Goal: Information Seeking & Learning: Learn about a topic

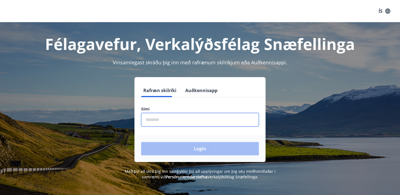
click at [174, 122] on input "phone" at bounding box center [200, 120] width 118 height 14
type input "********"
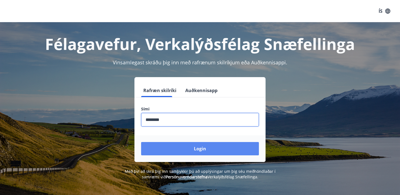
click at [188, 151] on button "Login" at bounding box center [200, 148] width 118 height 13
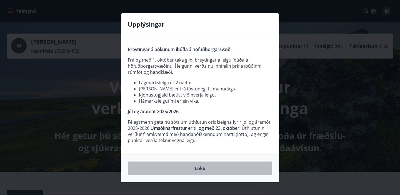
click at [204, 167] on button "Loka" at bounding box center [200, 169] width 144 height 14
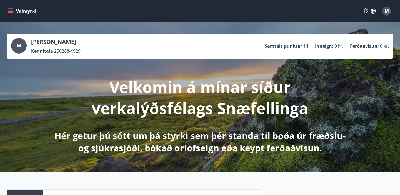
click at [366, 11] on button "ÍS" at bounding box center [370, 11] width 18 height 10
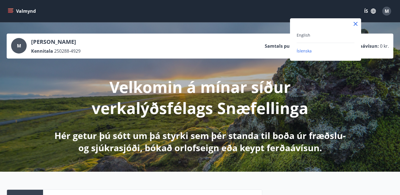
click at [314, 35] on div "English" at bounding box center [326, 35] width 58 height 7
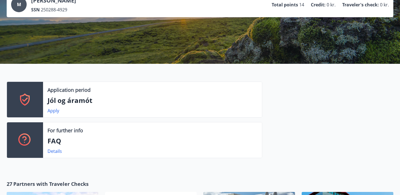
scroll to position [43, 0]
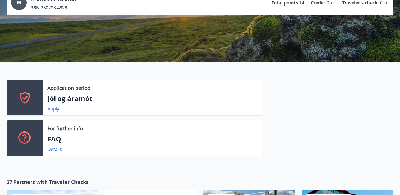
click at [58, 91] on p "Application period" at bounding box center [68, 87] width 43 height 7
click at [16, 97] on div at bounding box center [25, 98] width 36 height 36
click at [52, 109] on link "Apply" at bounding box center [53, 109] width 12 height 6
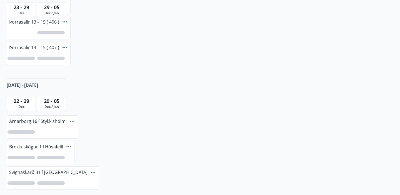
scroll to position [232, 0]
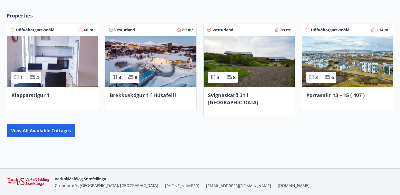
scroll to position [330, 0]
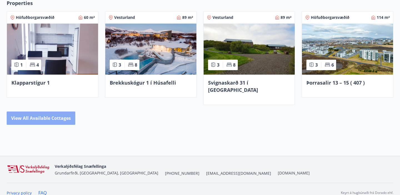
click at [35, 114] on button "View all available cottages" at bounding box center [41, 118] width 69 height 13
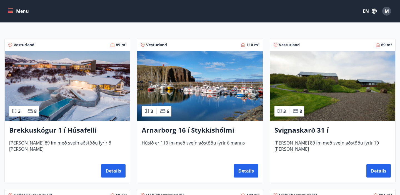
scroll to position [89, 0]
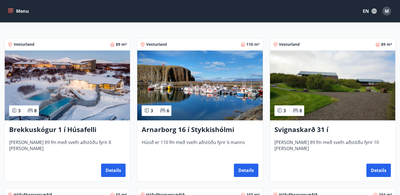
click at [201, 109] on img at bounding box center [199, 86] width 125 height 70
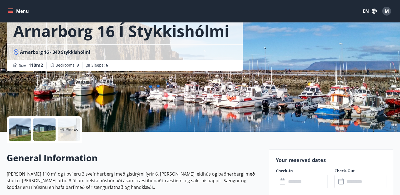
scroll to position [38, 0]
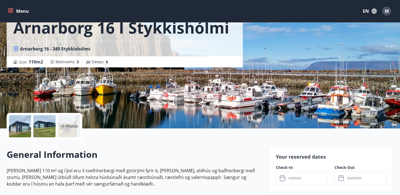
click at [18, 131] on div at bounding box center [20, 126] width 22 height 22
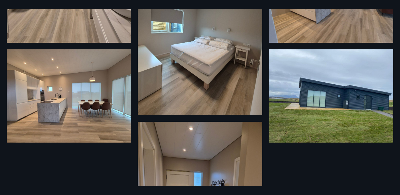
scroll to position [702, 0]
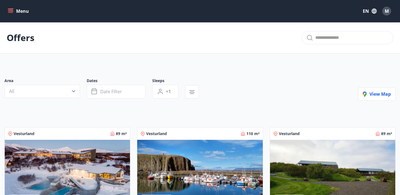
click at [12, 9] on icon "menu" at bounding box center [11, 11] width 6 height 6
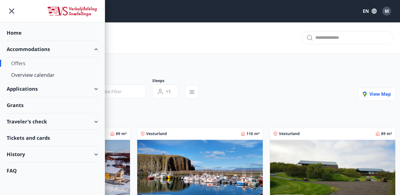
click at [21, 104] on div "Grants" at bounding box center [52, 105] width 91 height 16
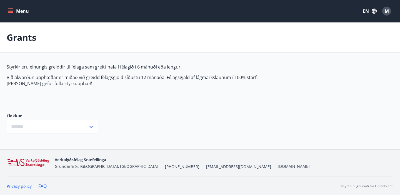
type input "***"
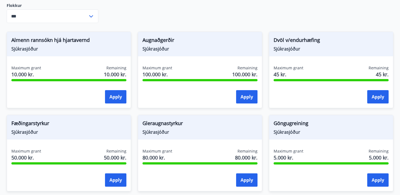
scroll to position [121, 0]
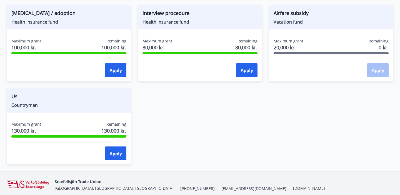
scroll to position [471, 0]
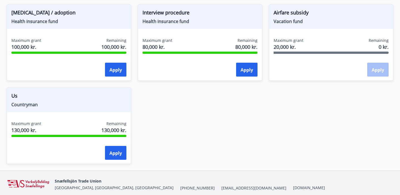
click at [298, 14] on font "Airfare subsidy" at bounding box center [291, 12] width 35 height 7
click at [299, 33] on div "Airfare subsidy Vacation fund Maximum grant 20,000 kr. Remaining 0 kr. Apply" at bounding box center [331, 42] width 124 height 77
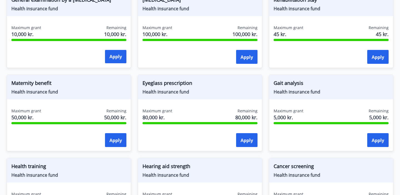
scroll to position [0, 0]
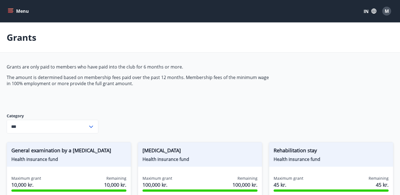
click at [10, 10] on icon "menu" at bounding box center [10, 10] width 5 height 1
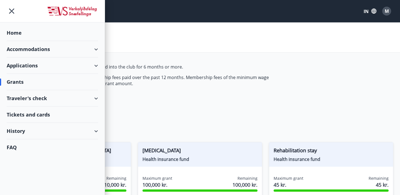
click at [23, 99] on div "Traveler's check" at bounding box center [52, 98] width 91 height 16
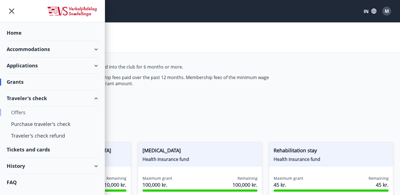
click at [21, 112] on div "Offers" at bounding box center [52, 113] width 82 height 12
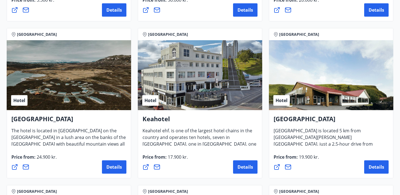
scroll to position [233, 0]
